Goal: Information Seeking & Learning: Learn about a topic

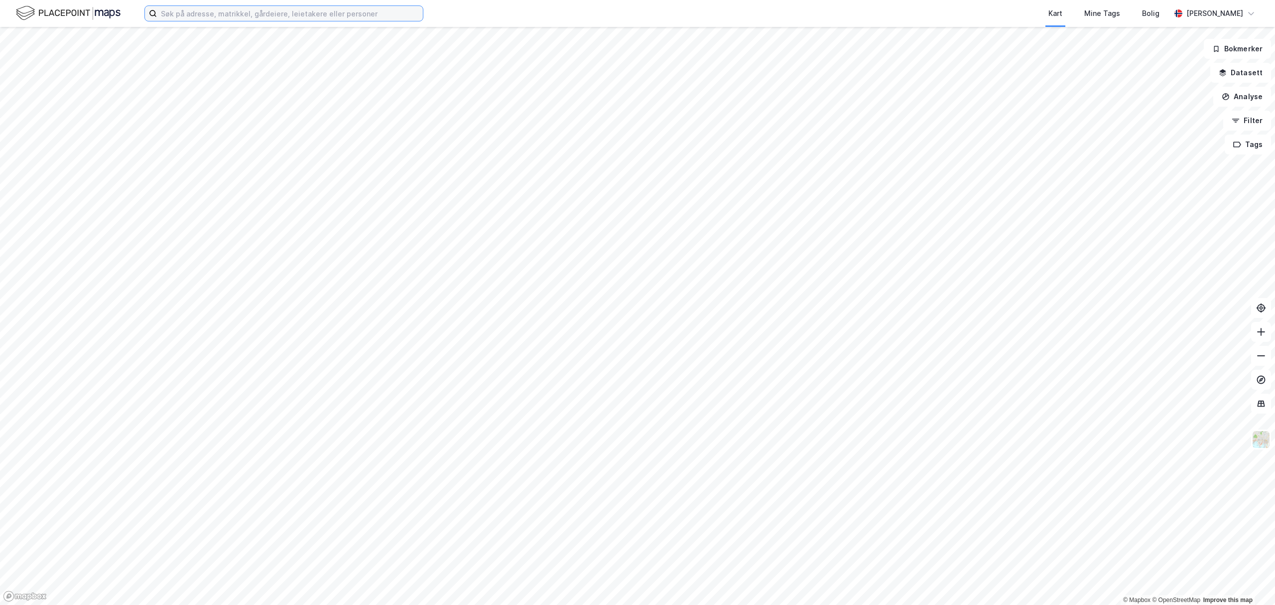
click at [291, 10] on input at bounding box center [290, 13] width 266 height 15
click at [343, 19] on input "Stølheia" at bounding box center [284, 13] width 254 height 15
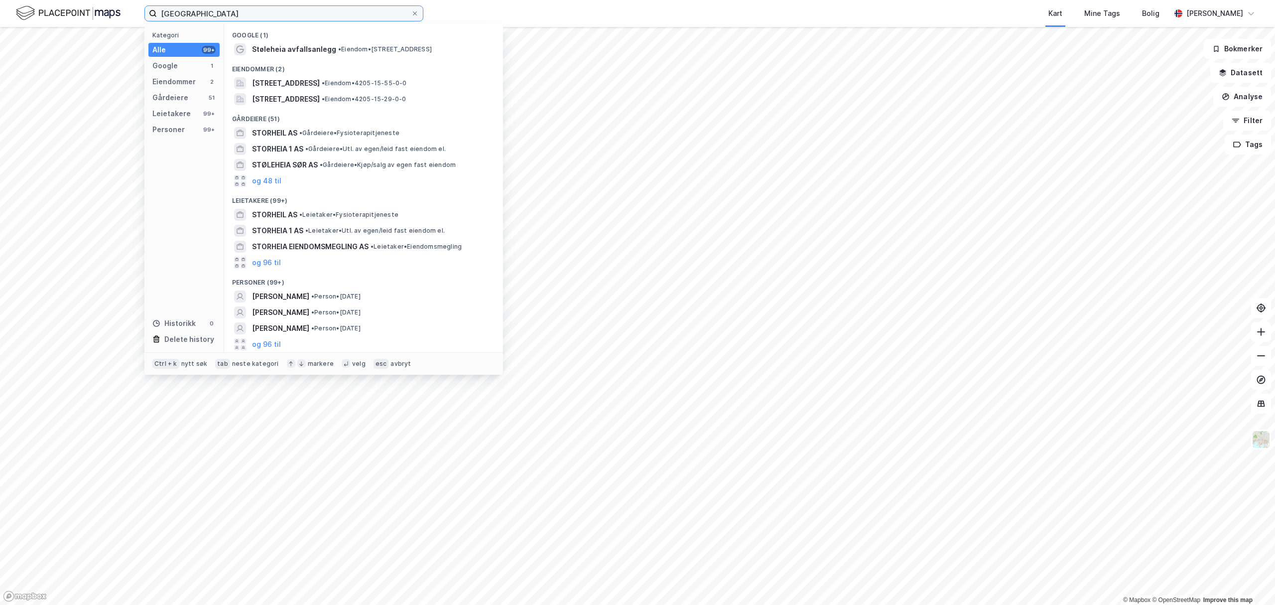
type input "[GEOGRAPHIC_DATA]"
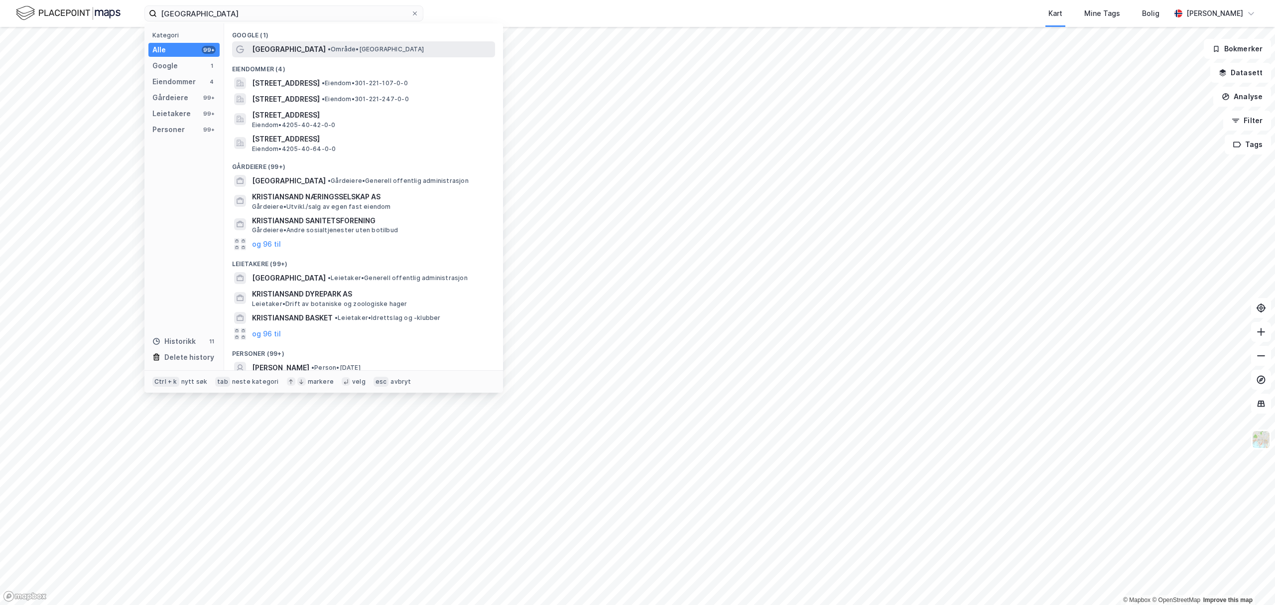
click at [315, 42] on div "[GEOGRAPHIC_DATA] • Område • [GEOGRAPHIC_DATA]" at bounding box center [363, 49] width 263 height 16
